Goal: Task Accomplishment & Management: Manage account settings

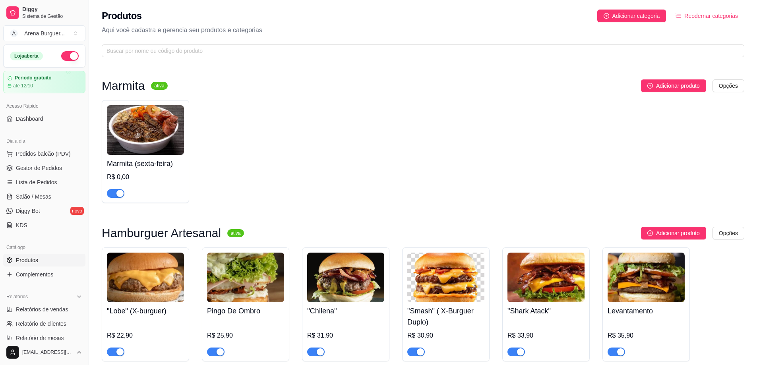
click at [153, 126] on img at bounding box center [145, 130] width 77 height 50
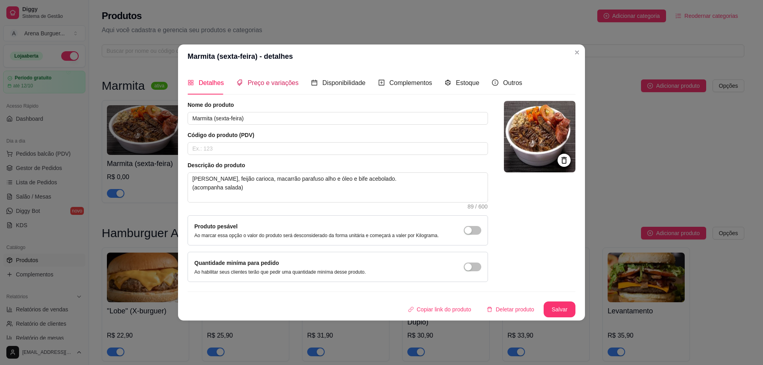
click at [261, 82] on span "Preço e variações" at bounding box center [273, 82] width 51 height 7
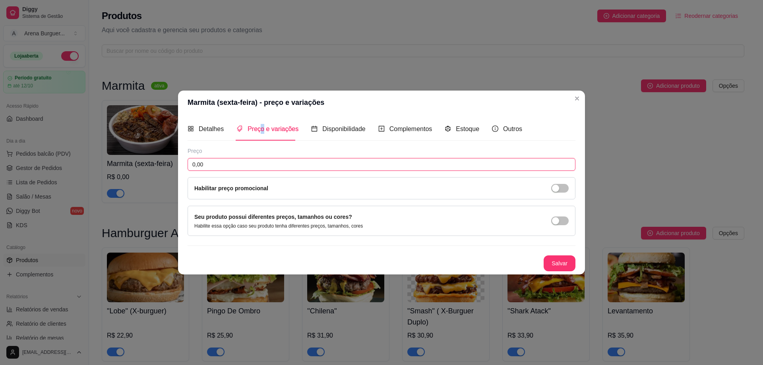
click at [275, 159] on input "0,00" at bounding box center [382, 164] width 388 height 13
type input "26,90"
click at [556, 264] on button "Salvar" at bounding box center [559, 262] width 31 height 15
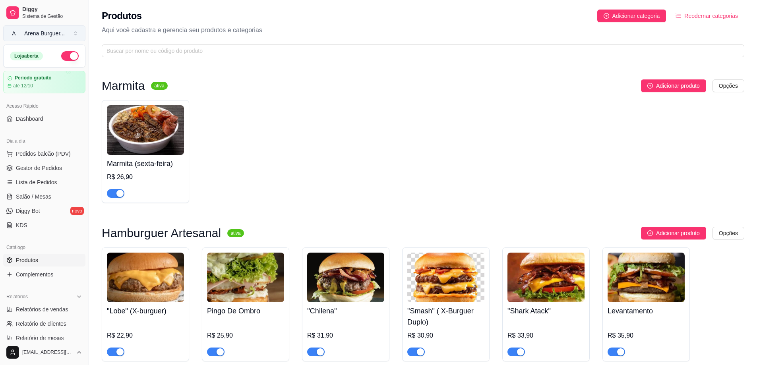
click at [65, 39] on button "A Arena Burguer ..." at bounding box center [44, 33] width 82 height 16
click at [67, 37] on button "A Arena Burguer ..." at bounding box center [44, 33] width 82 height 16
click at [58, 185] on link "Lista de Pedidos" at bounding box center [44, 182] width 82 height 13
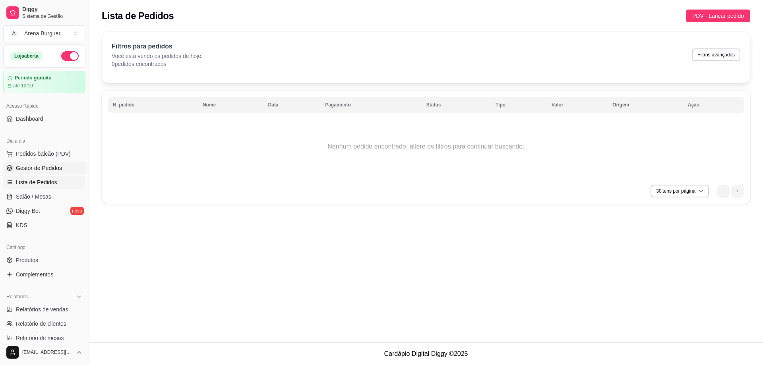
click at [54, 166] on span "Gestor de Pedidos" at bounding box center [39, 168] width 46 height 8
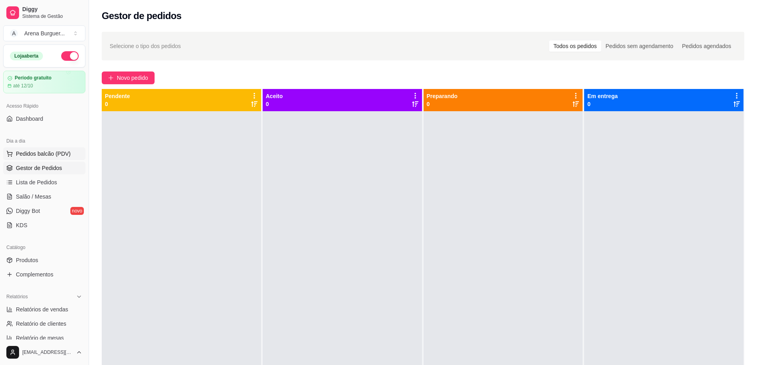
click at [53, 157] on span "Pedidos balcão (PDV)" at bounding box center [43, 154] width 55 height 8
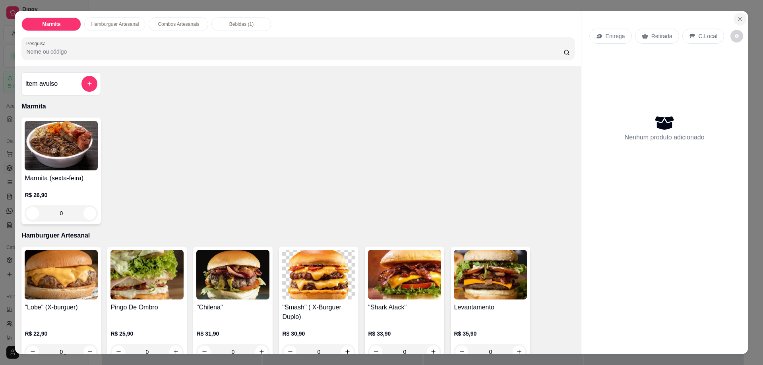
click at [739, 19] on icon "Close" at bounding box center [740, 19] width 6 height 6
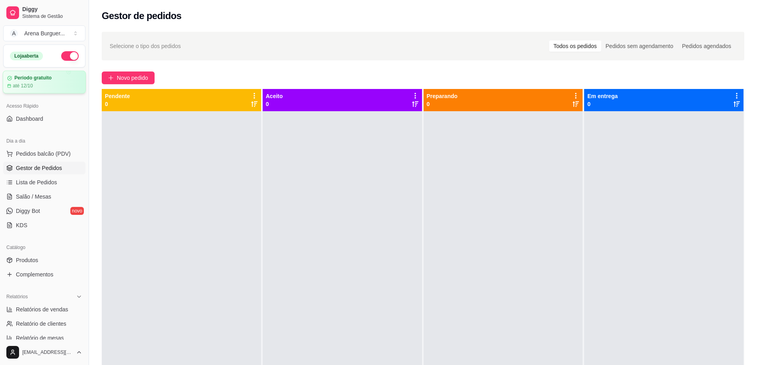
click at [44, 84] on div "até 12/10" at bounding box center [44, 86] width 74 height 6
click at [75, 35] on button "A Arena Burguer ..." at bounding box center [44, 33] width 82 height 16
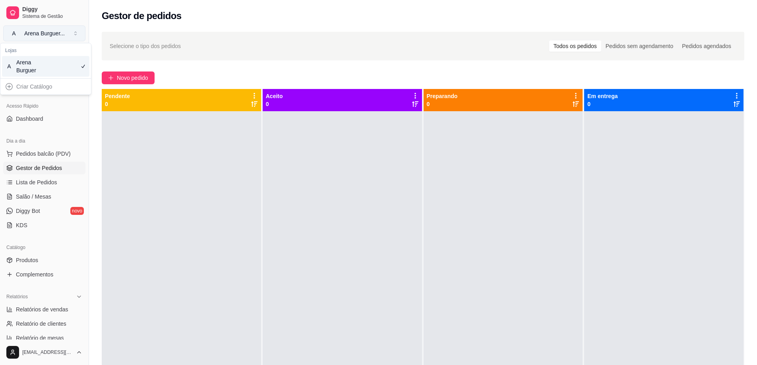
click at [75, 35] on button "A Arena Burguer ..." at bounding box center [44, 33] width 82 height 16
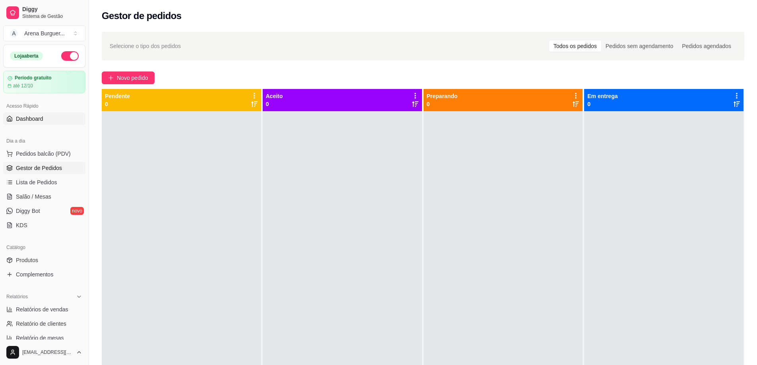
click at [60, 118] on link "Dashboard" at bounding box center [44, 118] width 82 height 13
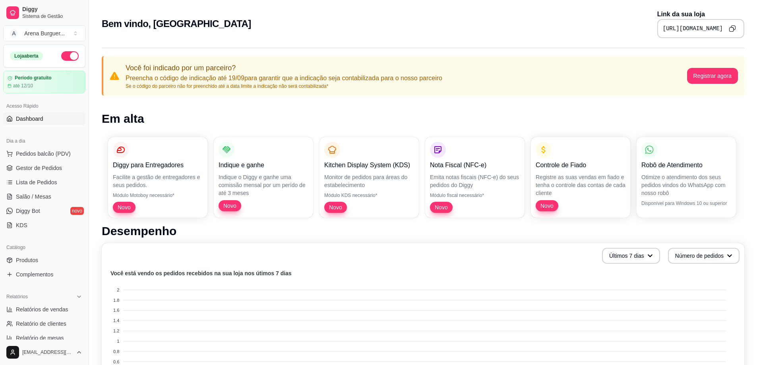
click at [733, 29] on icon "Copy to clipboard" at bounding box center [733, 28] width 2 height 2
click at [49, 118] on link "Dashboard" at bounding box center [44, 118] width 82 height 13
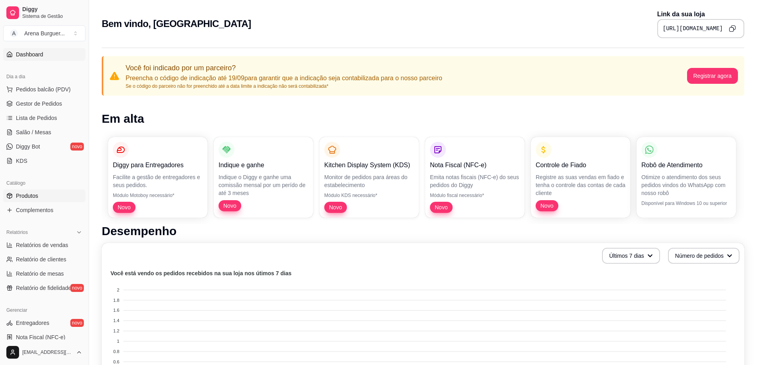
scroll to position [48, 0]
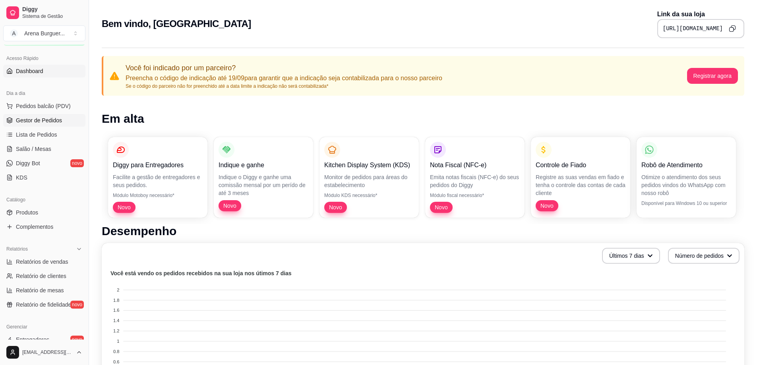
click at [62, 122] on link "Gestor de Pedidos" at bounding box center [44, 120] width 82 height 13
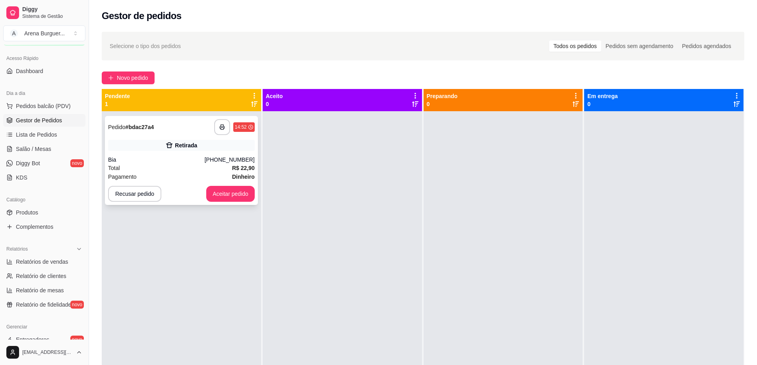
click at [183, 133] on div "**********" at bounding box center [181, 127] width 147 height 16
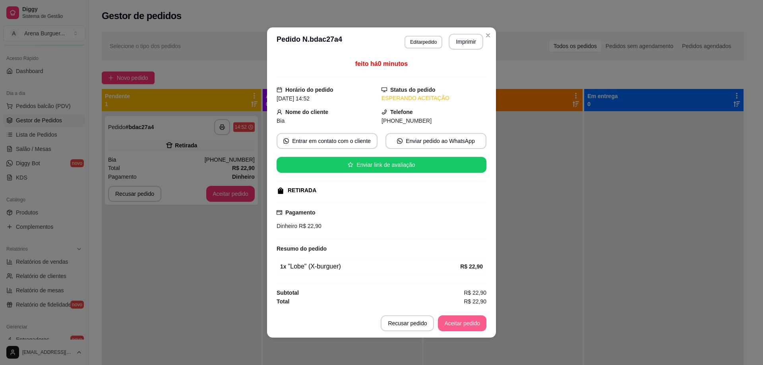
click at [474, 326] on button "Aceitar pedido" at bounding box center [462, 323] width 48 height 16
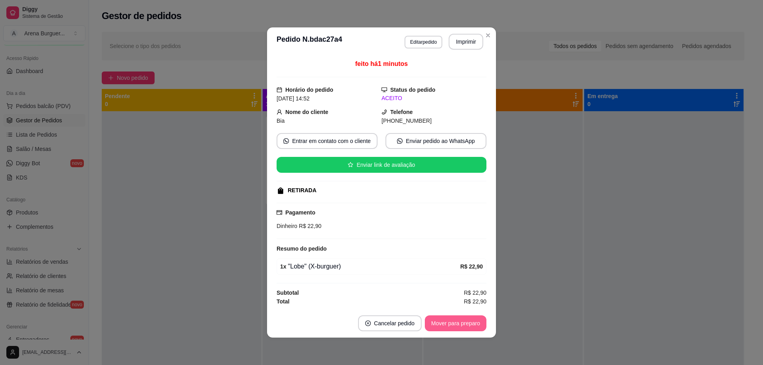
click at [458, 327] on button "Mover para preparo" at bounding box center [456, 323] width 62 height 16
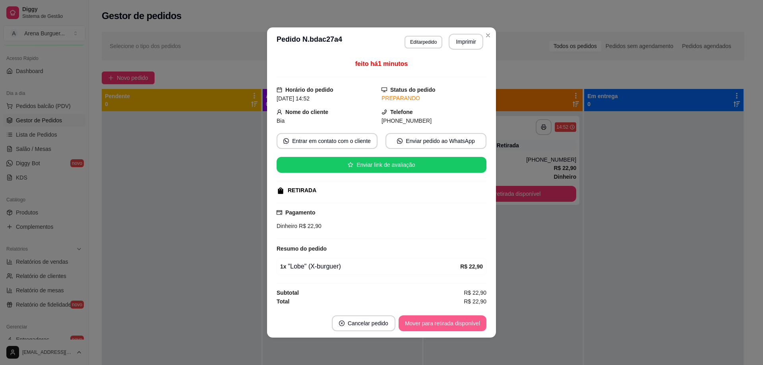
click at [464, 325] on button "Mover para retirada disponível" at bounding box center [442, 323] width 88 height 16
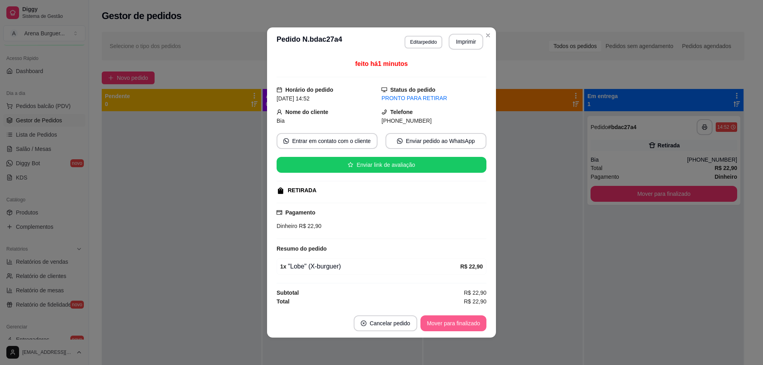
click at [468, 323] on button "Mover para finalizado" at bounding box center [453, 323] width 66 height 16
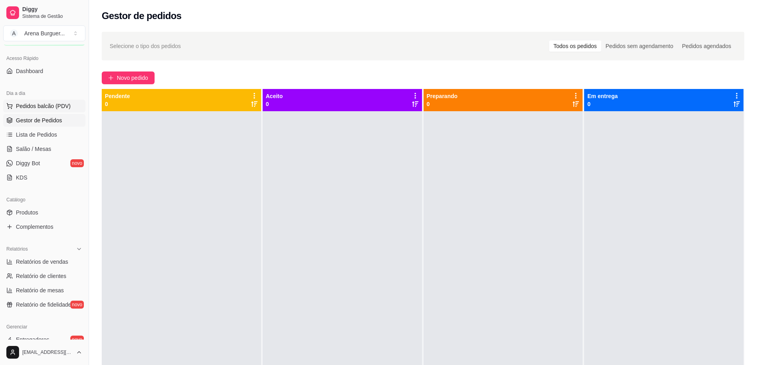
click at [53, 106] on span "Pedidos balcão (PDV)" at bounding box center [43, 106] width 55 height 8
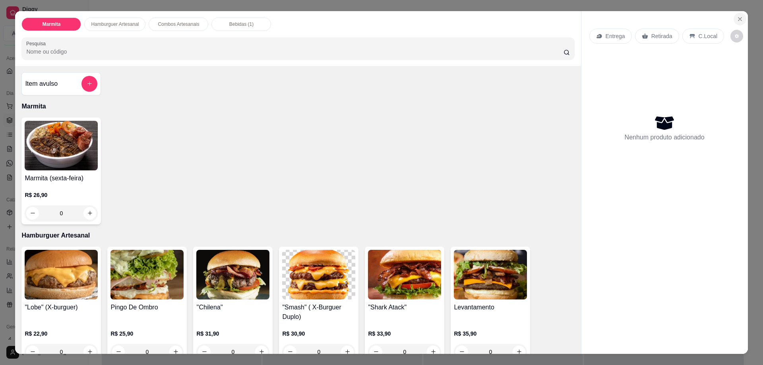
click at [738, 18] on icon "Close" at bounding box center [739, 18] width 3 height 3
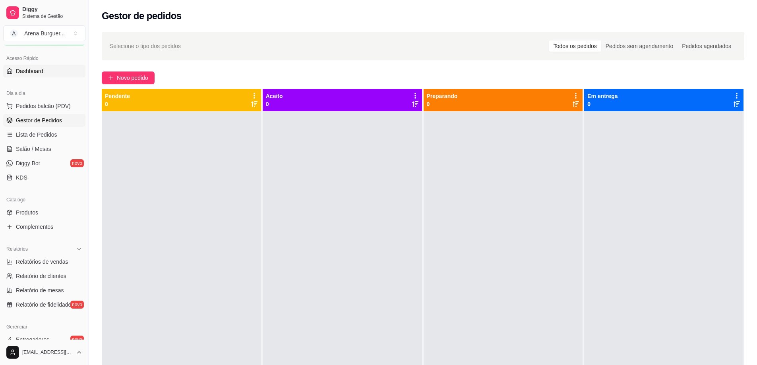
click at [41, 69] on span "Dashboard" at bounding box center [29, 71] width 27 height 8
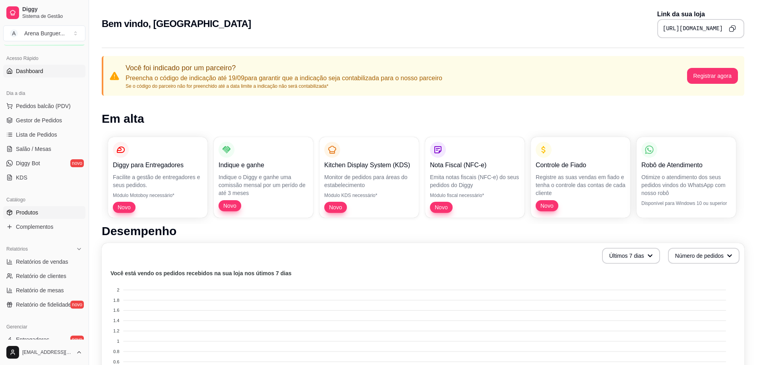
click at [52, 213] on link "Produtos" at bounding box center [44, 212] width 82 height 13
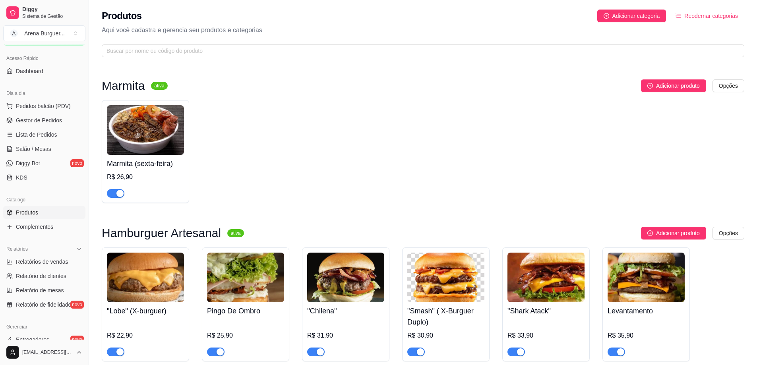
click at [122, 192] on div "button" at bounding box center [119, 193] width 7 height 7
click at [122, 191] on span "button" at bounding box center [115, 193] width 17 height 9
click at [156, 164] on h4 "Marmita (sexta-feira)" at bounding box center [145, 163] width 77 height 11
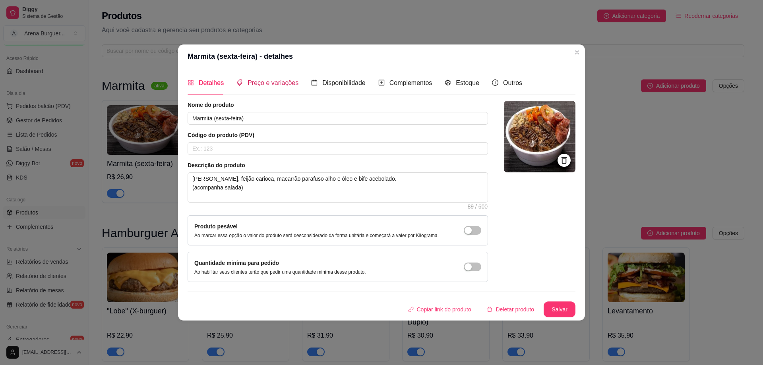
click at [277, 86] on span "Preço e variações" at bounding box center [273, 82] width 51 height 7
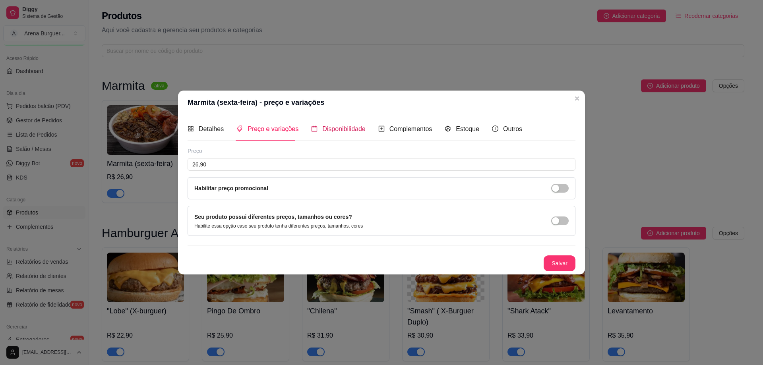
click at [360, 131] on span "Disponibilidade" at bounding box center [343, 129] width 43 height 7
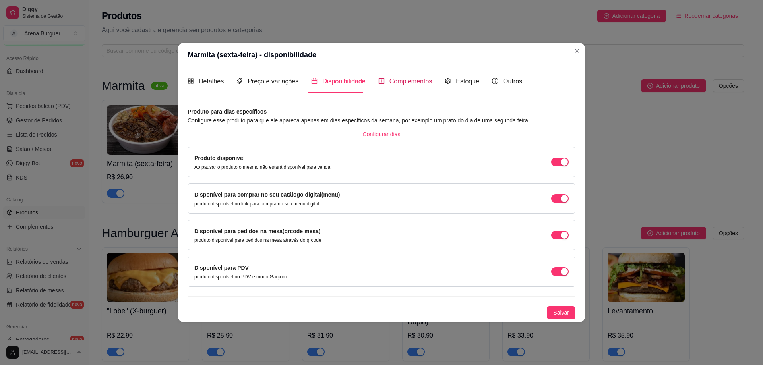
click at [383, 86] on div "Complementos" at bounding box center [405, 81] width 54 height 10
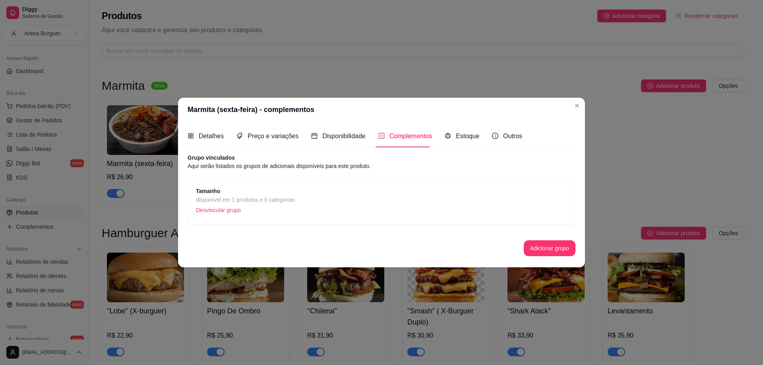
click at [228, 209] on p "Desvincular grupo" at bounding box center [245, 210] width 99 height 12
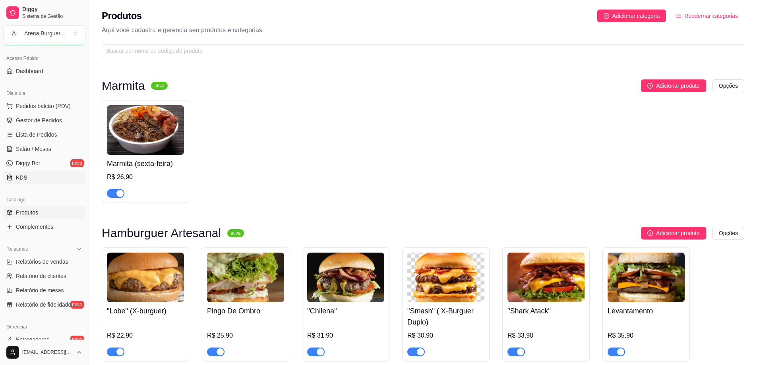
click at [43, 182] on link "KDS" at bounding box center [44, 177] width 82 height 13
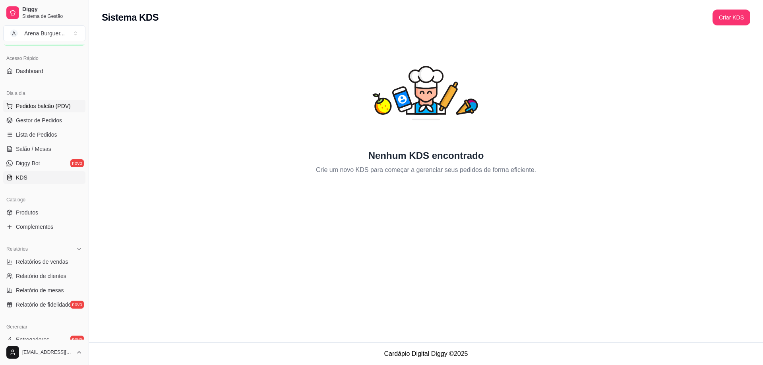
click at [46, 107] on span "Pedidos balcão (PDV)" at bounding box center [43, 106] width 55 height 8
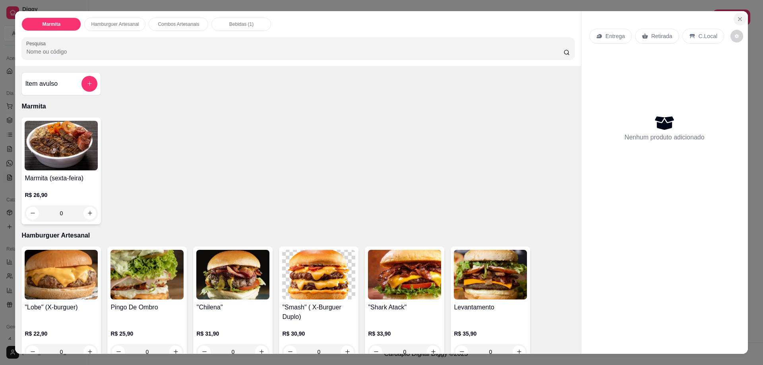
click at [737, 18] on icon "Close" at bounding box center [740, 19] width 6 height 6
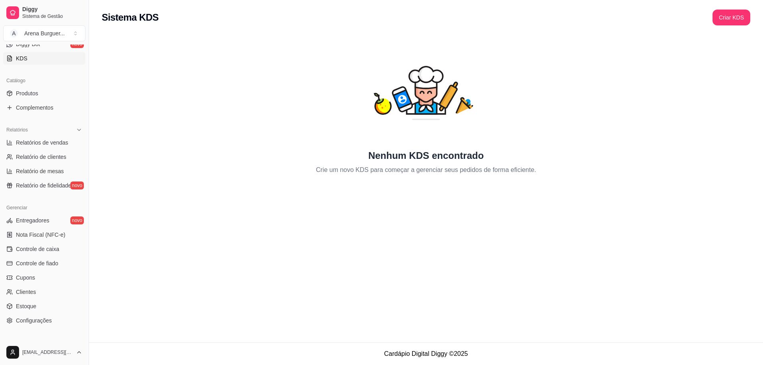
scroll to position [207, 0]
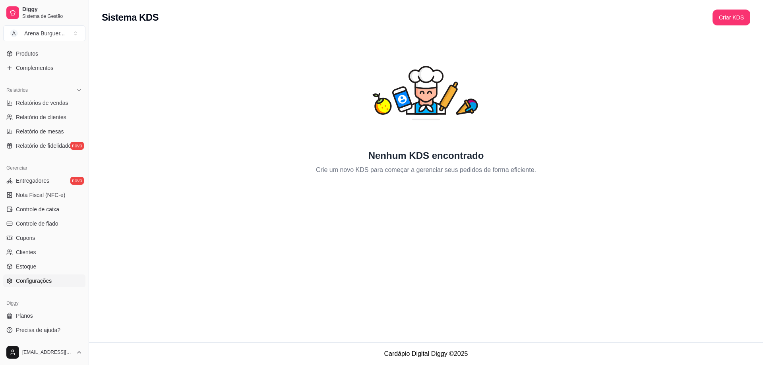
click at [54, 279] on link "Configurações" at bounding box center [44, 281] width 82 height 13
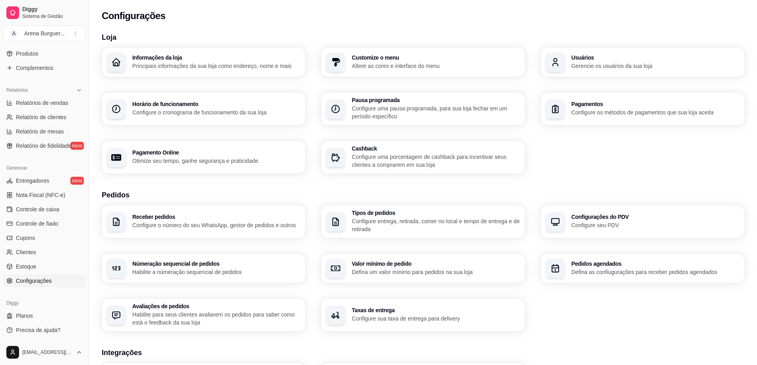
click at [183, 163] on p "Otimize seu tempo, ganhe segurança e praticidade" at bounding box center [216, 161] width 168 height 8
select select "4.98"
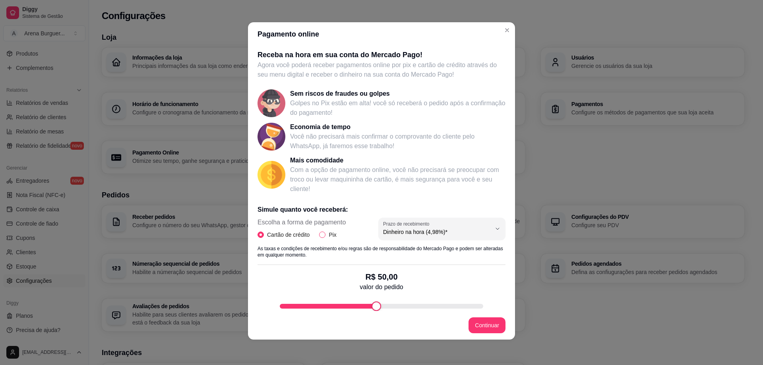
click at [319, 235] on input "Pix" at bounding box center [322, 235] width 6 height 6
radio input "true"
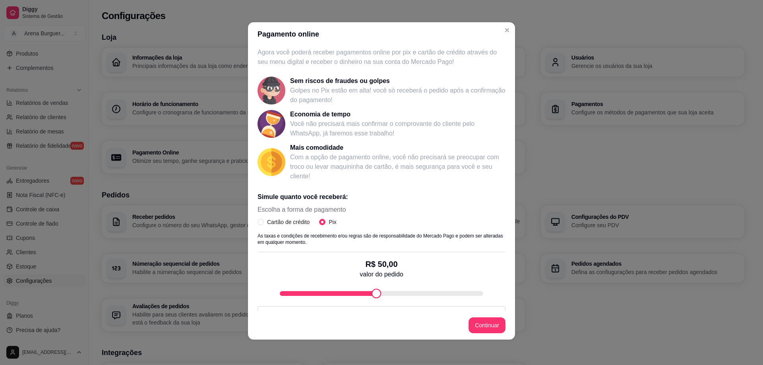
scroll to position [55, 0]
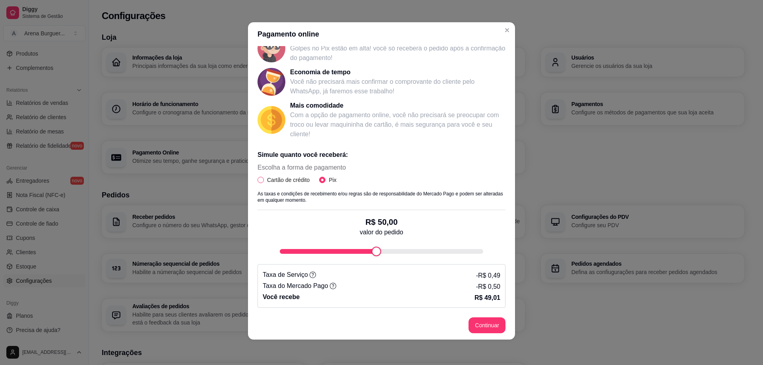
click at [278, 179] on span "Cartão de crédito" at bounding box center [288, 180] width 49 height 9
click at [264, 179] on input "Cartão de crédito" at bounding box center [260, 180] width 6 height 6
radio input "true"
radio input "false"
select select "4.98"
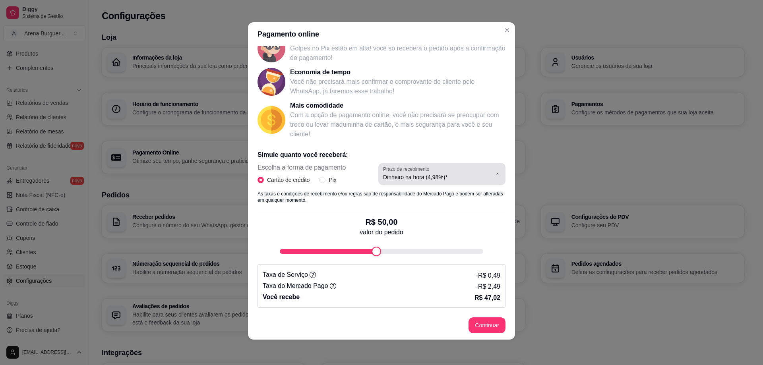
click at [429, 177] on span "Dinheiro na hora (4,98%)*" at bounding box center [437, 177] width 108 height 8
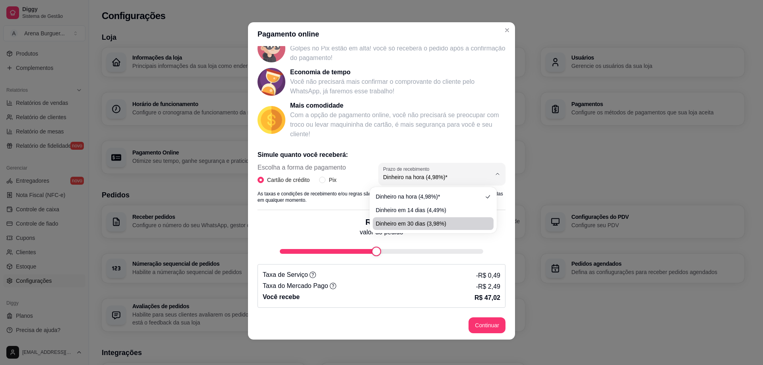
click at [315, 202] on p "As taxas e condições de recebimento e/ou regras são de responsabilidade do Merc…" at bounding box center [381, 197] width 248 height 13
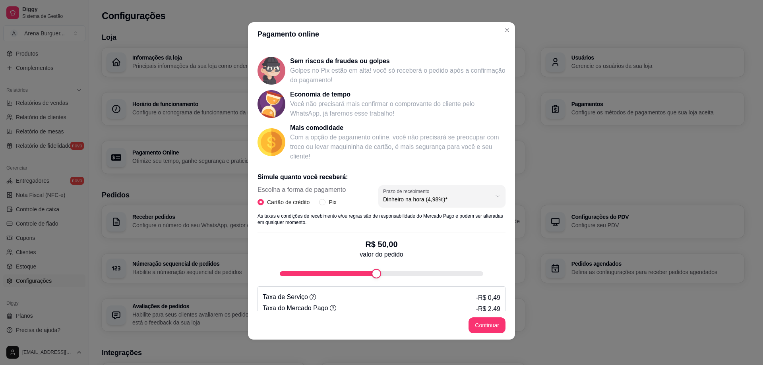
scroll to position [0, 0]
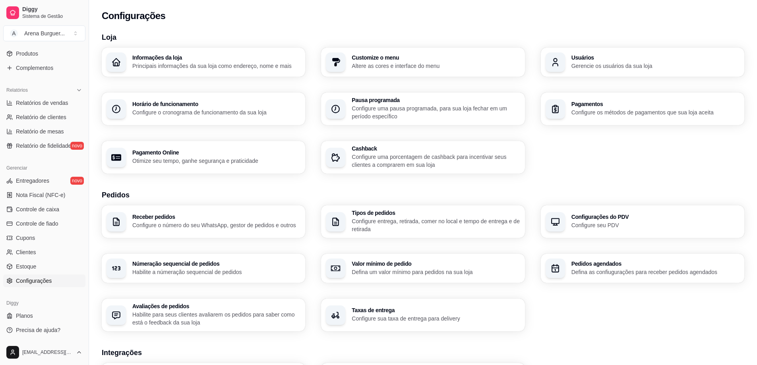
click at [655, 112] on p "Configure os métodos de pagamentos que sua loja aceita" at bounding box center [655, 112] width 168 height 8
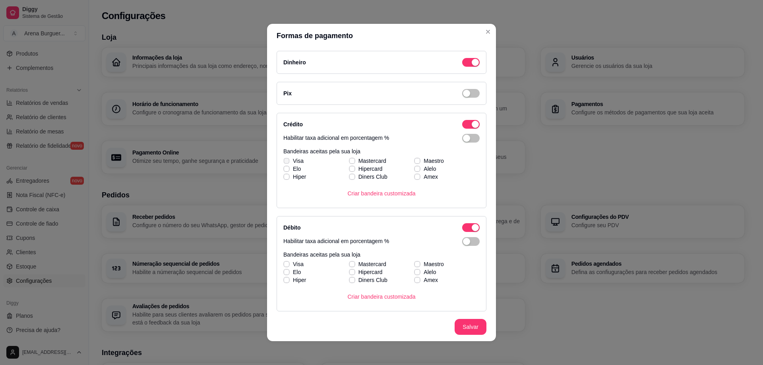
click at [284, 160] on icon at bounding box center [286, 160] width 4 height 3
click at [284, 162] on input "Visa" at bounding box center [285, 164] width 5 height 5
checkbox input "true"
click at [466, 66] on span "button" at bounding box center [470, 62] width 17 height 9
click at [462, 93] on span "button" at bounding box center [470, 93] width 17 height 9
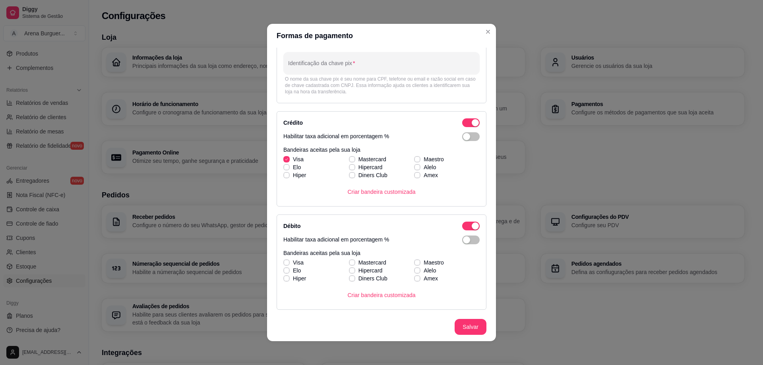
scroll to position [64, 0]
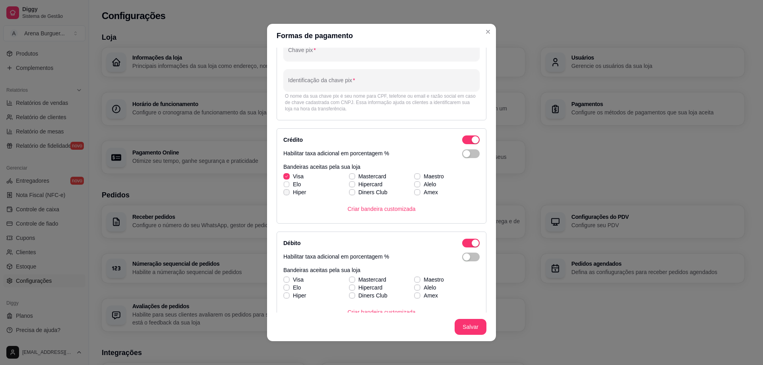
click at [284, 186] on div "Visa Mastercard Maestro [PERSON_NAME] Alelo Hiper Diners Club Amex" at bounding box center [381, 184] width 196 height 24
click at [349, 177] on div "Visa Mastercard Maestro [PERSON_NAME] Alelo Hiper Diners Club Amex" at bounding box center [381, 184] width 196 height 24
click at [284, 183] on icon at bounding box center [286, 184] width 4 height 3
click at [284, 186] on input "Elo" at bounding box center [285, 188] width 5 height 5
checkbox input "true"
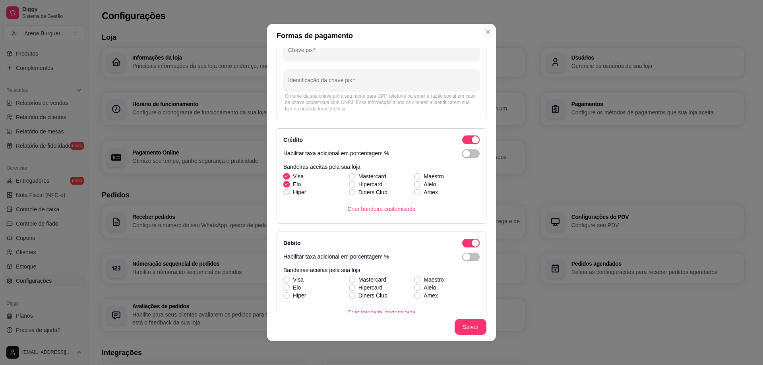
click at [284, 193] on icon at bounding box center [286, 192] width 5 height 3
click at [283, 194] on input "Hiper" at bounding box center [285, 196] width 5 height 5
checkbox input "true"
click at [350, 176] on icon at bounding box center [352, 176] width 4 height 3
click at [348, 178] on input "Mastercard" at bounding box center [350, 180] width 5 height 5
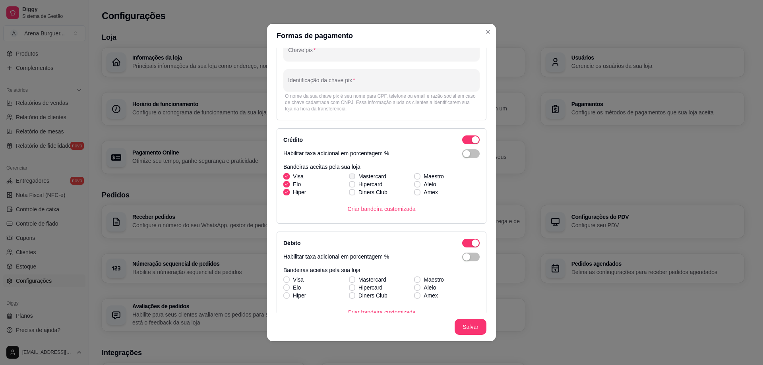
checkbox input "true"
click at [284, 191] on icon at bounding box center [286, 192] width 5 height 3
click at [283, 194] on input "Hiper" at bounding box center [285, 196] width 5 height 5
checkbox input "false"
click at [350, 184] on icon at bounding box center [352, 184] width 5 height 3
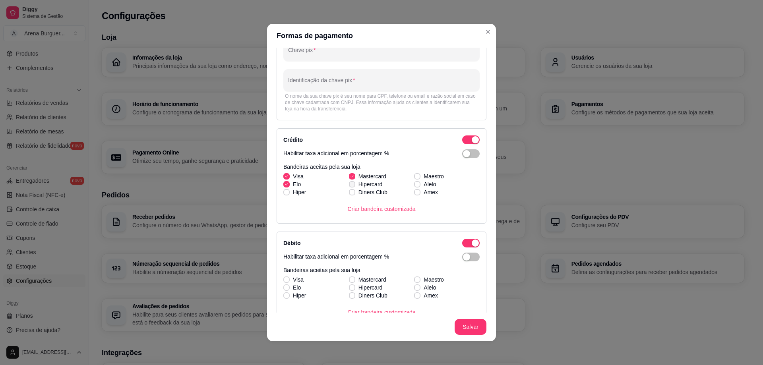
click at [348, 186] on input "Hipercard" at bounding box center [350, 188] width 5 height 5
checkbox input "true"
click at [415, 176] on icon at bounding box center [417, 176] width 5 height 3
click at [414, 178] on input "Maestro" at bounding box center [416, 180] width 5 height 5
checkbox input "true"
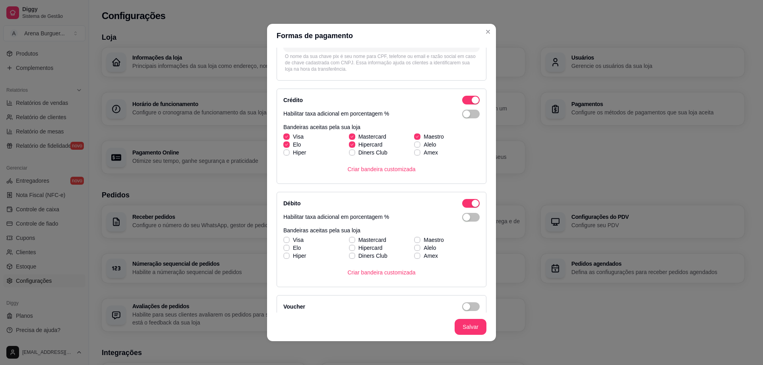
scroll to position [143, 0]
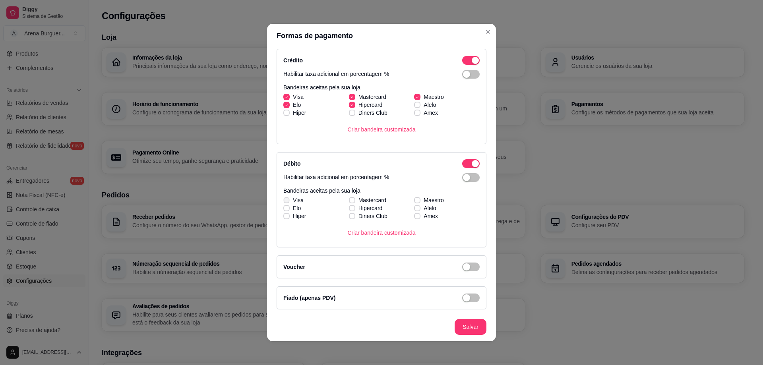
click at [284, 199] on icon at bounding box center [286, 200] width 4 height 3
click at [284, 202] on input "Visa" at bounding box center [285, 204] width 5 height 5
checkbox input "true"
click at [284, 208] on icon at bounding box center [286, 208] width 4 height 3
click at [283, 210] on input "Elo" at bounding box center [285, 212] width 5 height 5
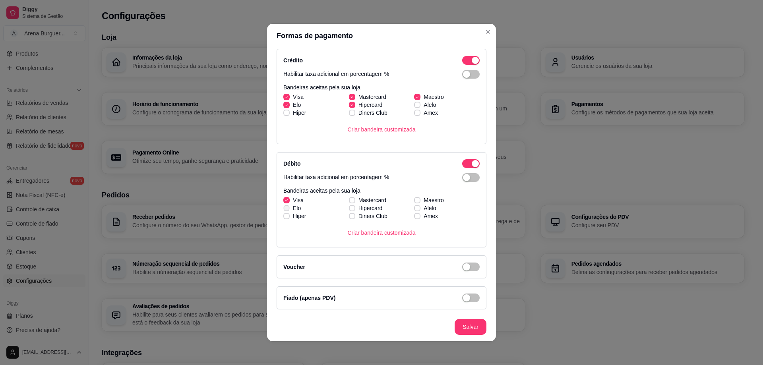
checkbox input "true"
click at [350, 199] on icon at bounding box center [352, 200] width 4 height 3
click at [348, 202] on input "Mastercard" at bounding box center [350, 204] width 5 height 5
checkbox input "true"
click at [346, 209] on div "Visa Mastercard Maestro [PERSON_NAME] Alelo Hiper Diners Club Amex" at bounding box center [381, 208] width 196 height 24
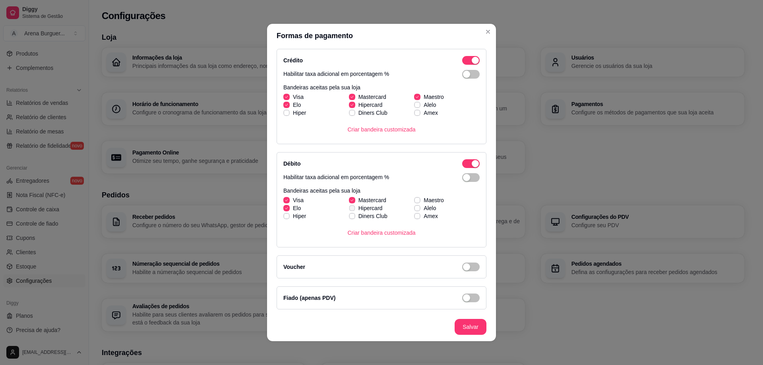
click at [350, 208] on icon at bounding box center [352, 208] width 4 height 3
click at [348, 210] on input "Hipercard" at bounding box center [350, 212] width 5 height 5
checkbox input "true"
click at [415, 199] on icon at bounding box center [417, 200] width 5 height 3
click at [414, 202] on input "Maestro" at bounding box center [416, 204] width 5 height 5
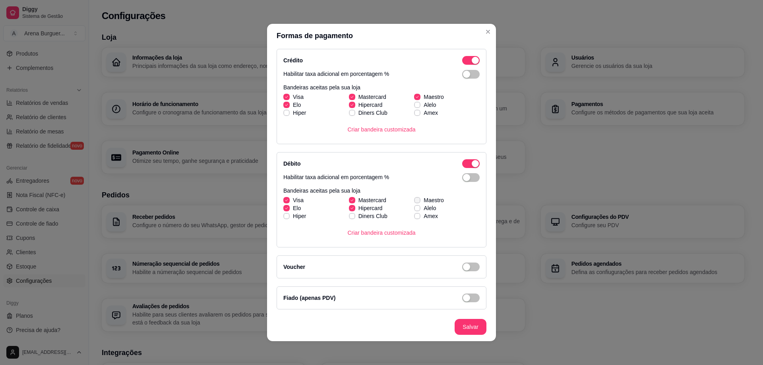
checkbox input "true"
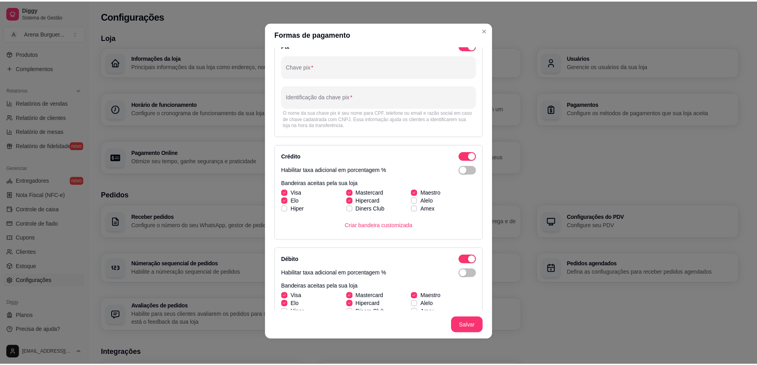
scroll to position [0, 0]
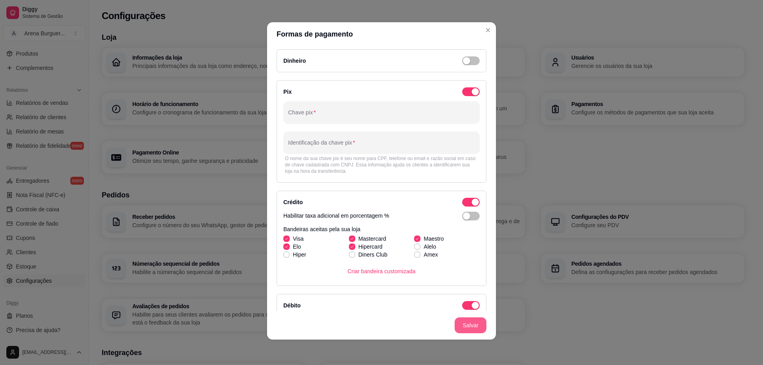
click at [458, 325] on button "Salvar" at bounding box center [471, 325] width 32 height 16
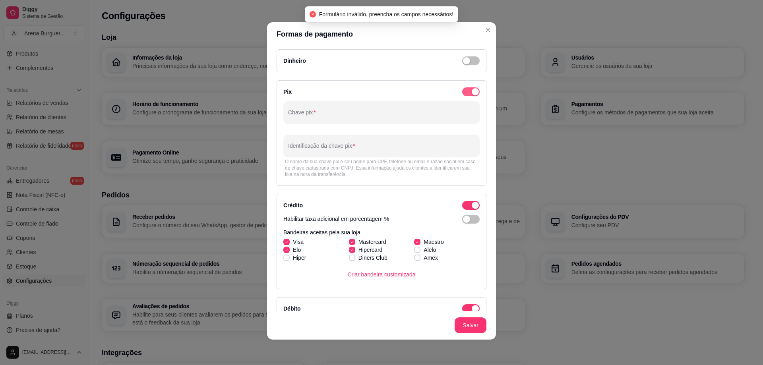
click at [472, 94] on div "button" at bounding box center [475, 91] width 7 height 7
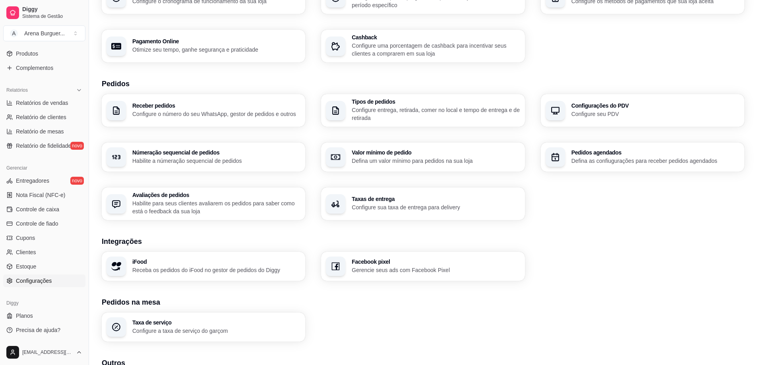
scroll to position [79, 0]
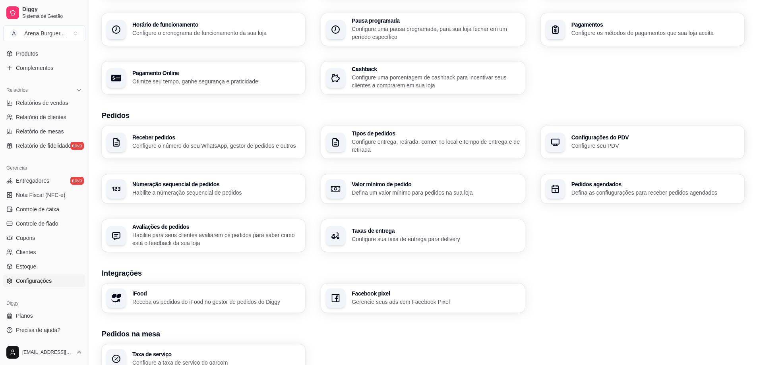
click at [377, 189] on p "Defina um valor mínimo para pedidos na sua loja" at bounding box center [436, 193] width 168 height 8
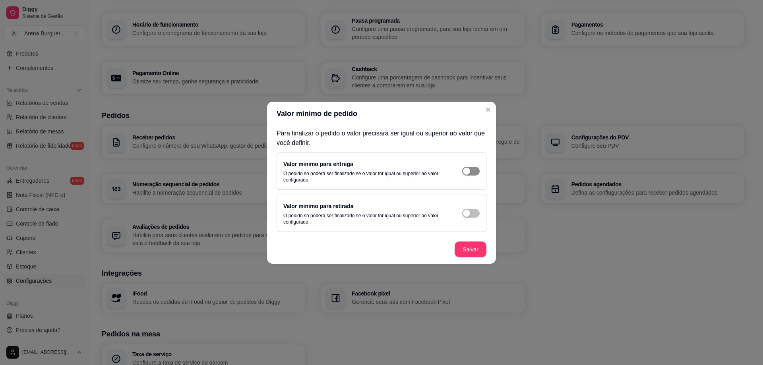
click at [475, 170] on span "button" at bounding box center [470, 171] width 17 height 9
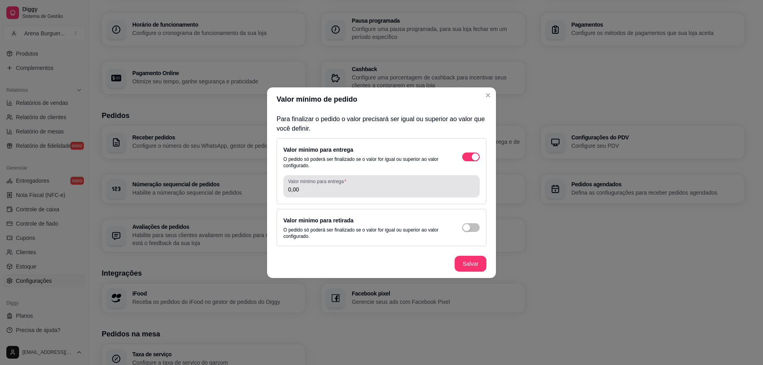
click at [352, 189] on input "0,00" at bounding box center [381, 190] width 187 height 8
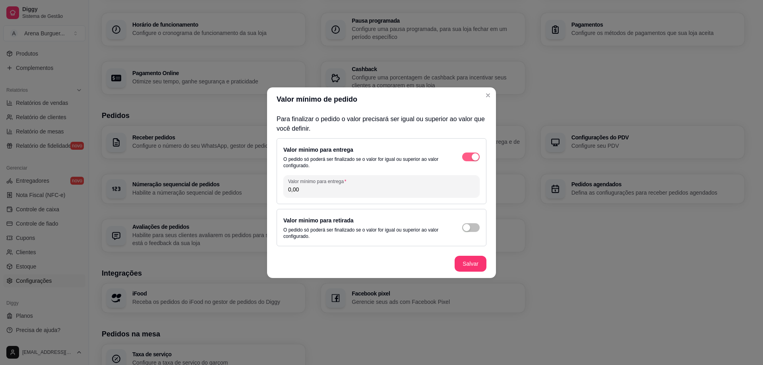
click at [462, 158] on span "button" at bounding box center [470, 157] width 17 height 9
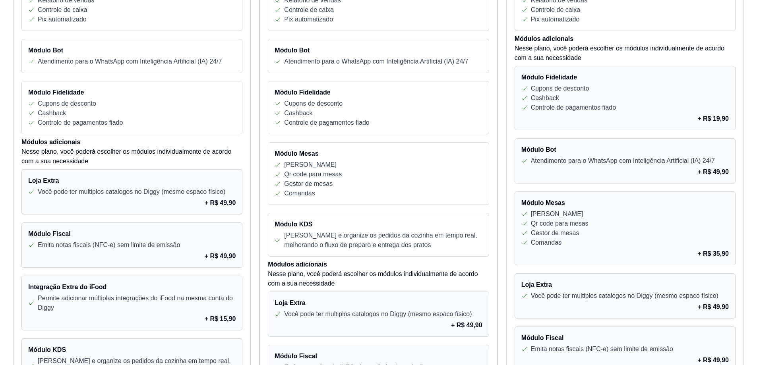
scroll to position [516, 0]
